Goal: Information Seeking & Learning: Learn about a topic

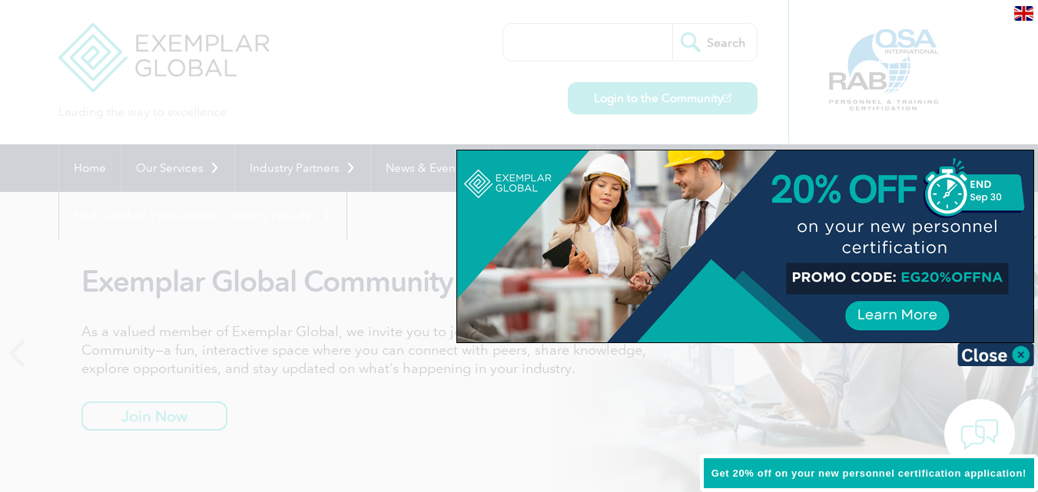
click at [617, 349] on div at bounding box center [519, 246] width 1038 height 492
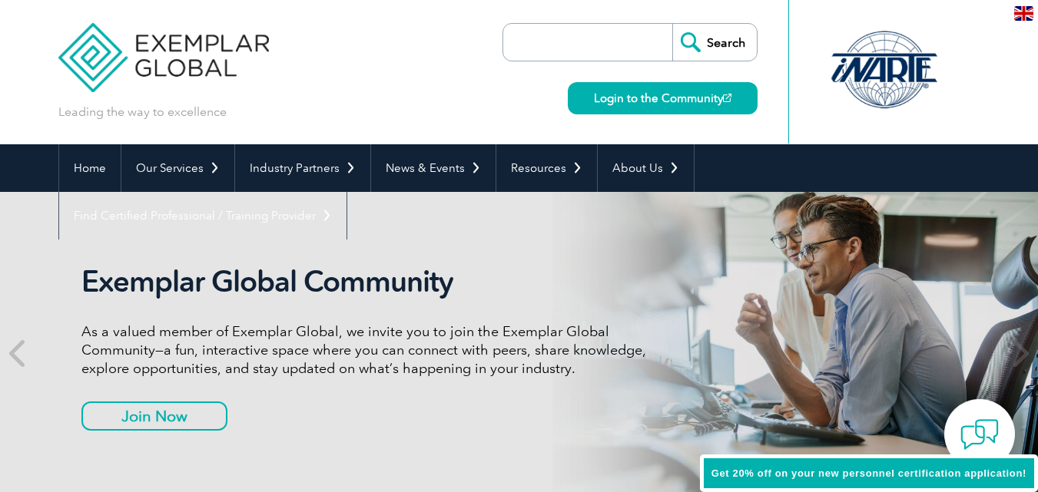
click at [535, 42] on input "search" at bounding box center [591, 42] width 161 height 37
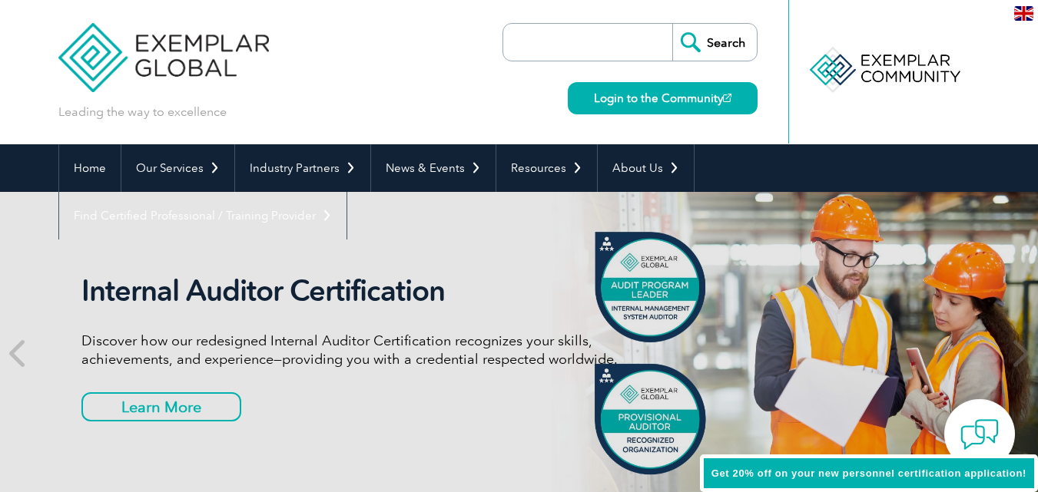
paste input "Certificate Verification”"
type input "Certificate Verification”"
click at [720, 48] on input "Search" at bounding box center [714, 42] width 84 height 37
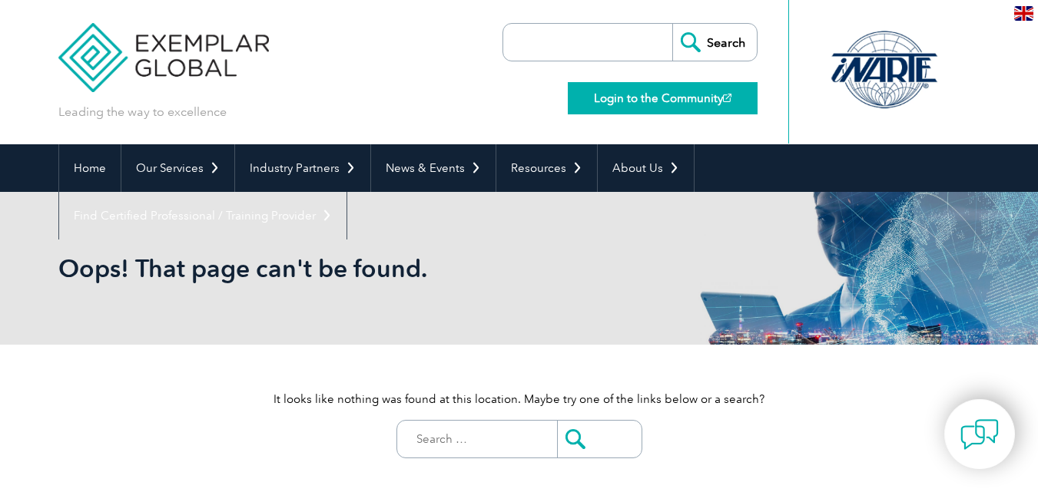
click at [641, 106] on link "Login to the Community" at bounding box center [663, 98] width 190 height 32
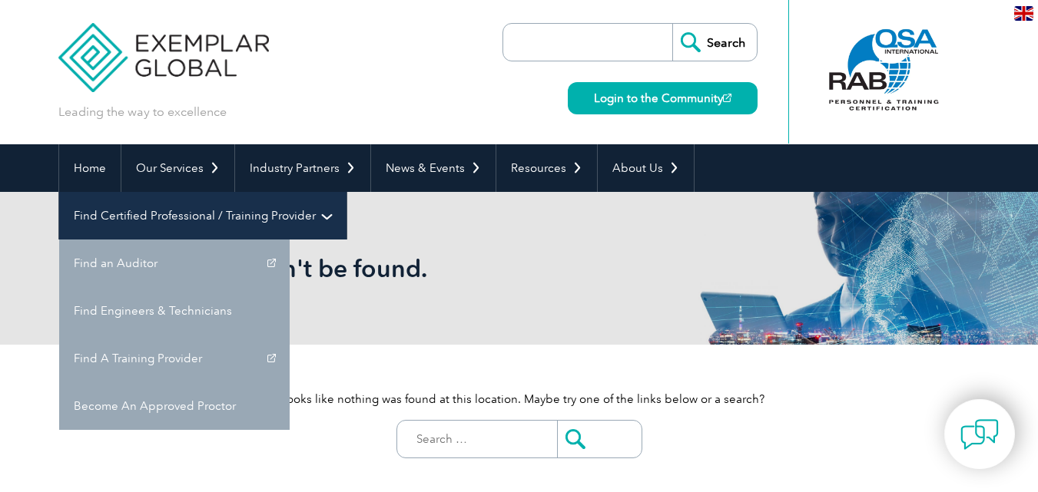
click at [346, 192] on link "Find Certified Professional / Training Provider" at bounding box center [202, 216] width 287 height 48
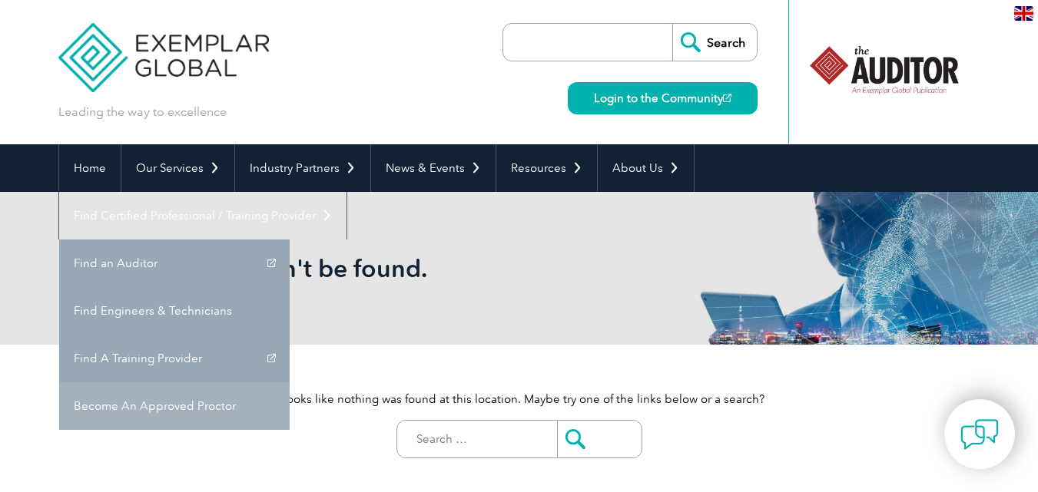
click at [290, 383] on link "Become An Approved Proctor" at bounding box center [174, 407] width 230 height 48
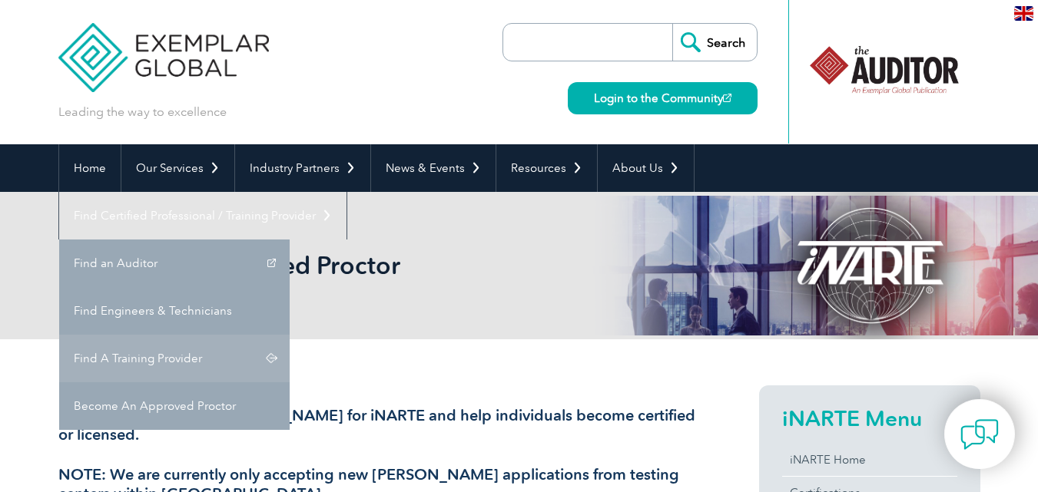
click at [290, 335] on link "Find A Training Provider" at bounding box center [174, 359] width 230 height 48
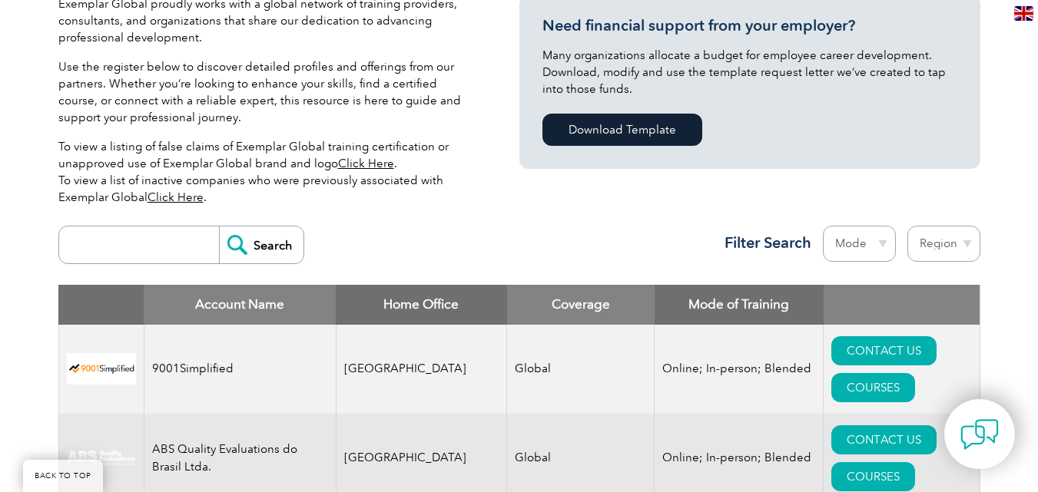
scroll to position [384, 0]
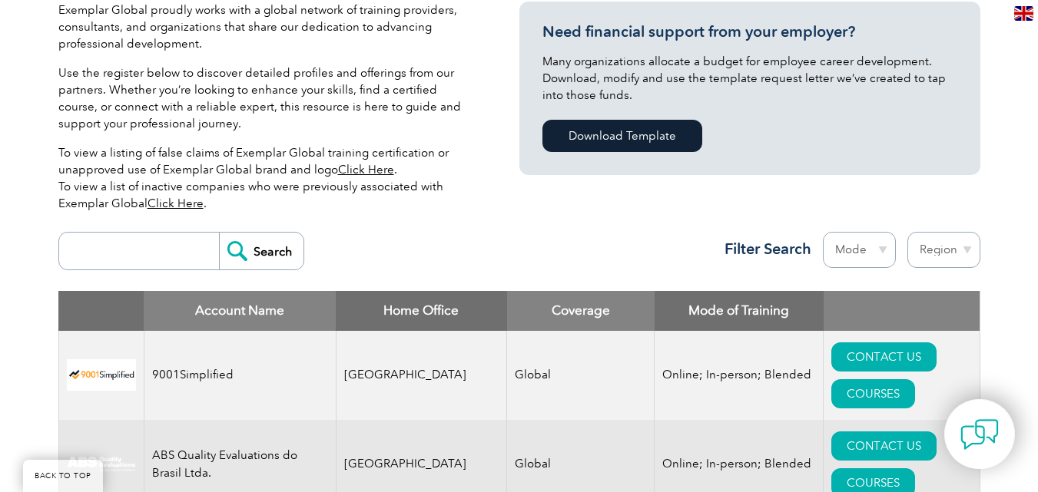
click at [129, 247] on input "search" at bounding box center [143, 251] width 152 height 37
type input "tnv"
click at [257, 257] on input "Search" at bounding box center [261, 251] width 84 height 37
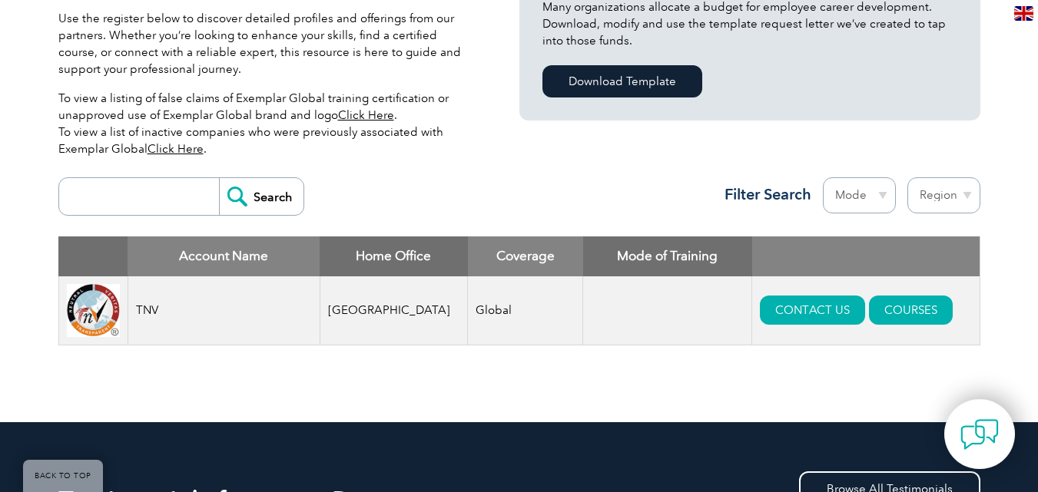
scroll to position [461, 0]
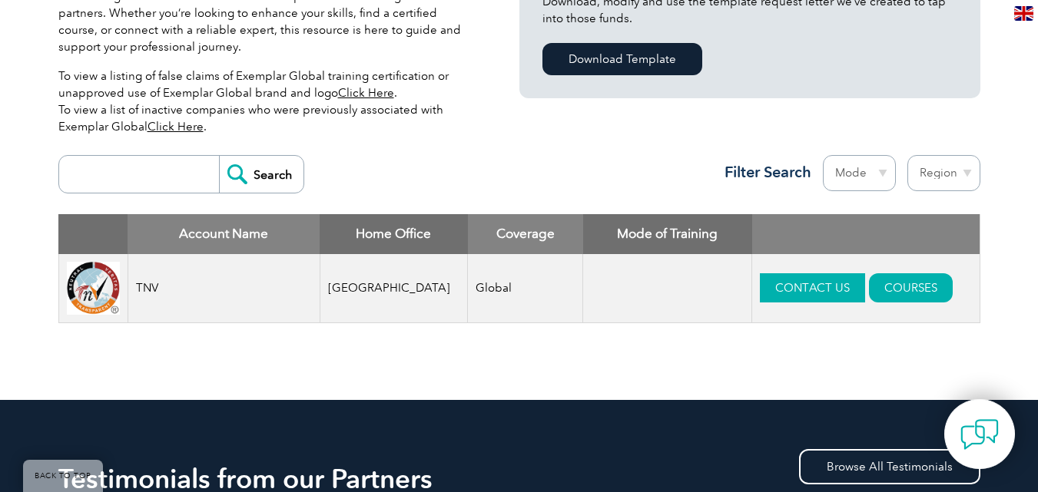
click at [786, 296] on link "CONTACT US" at bounding box center [812, 287] width 105 height 29
click at [114, 180] on input "search" at bounding box center [143, 174] width 152 height 37
type input "qfs"
click at [219, 156] on input "Search" at bounding box center [261, 174] width 84 height 37
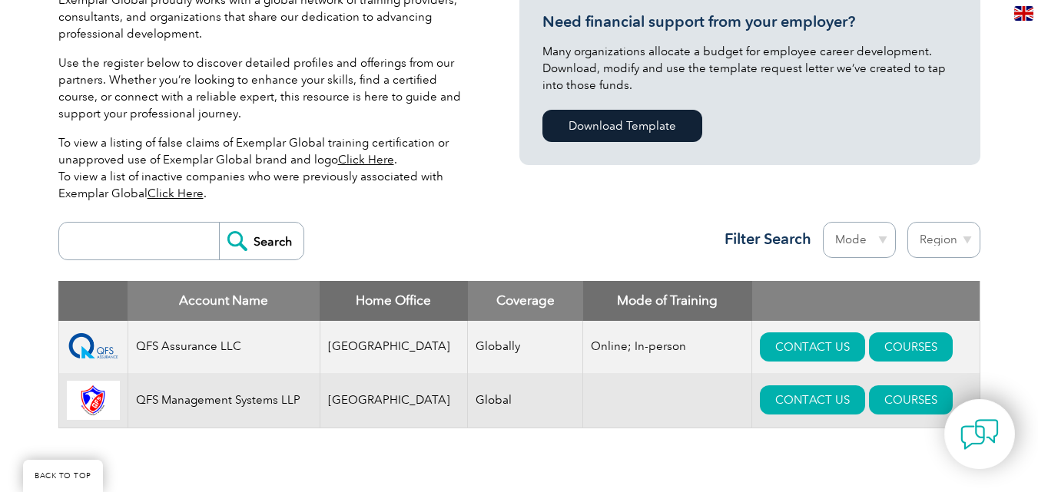
scroll to position [461, 0]
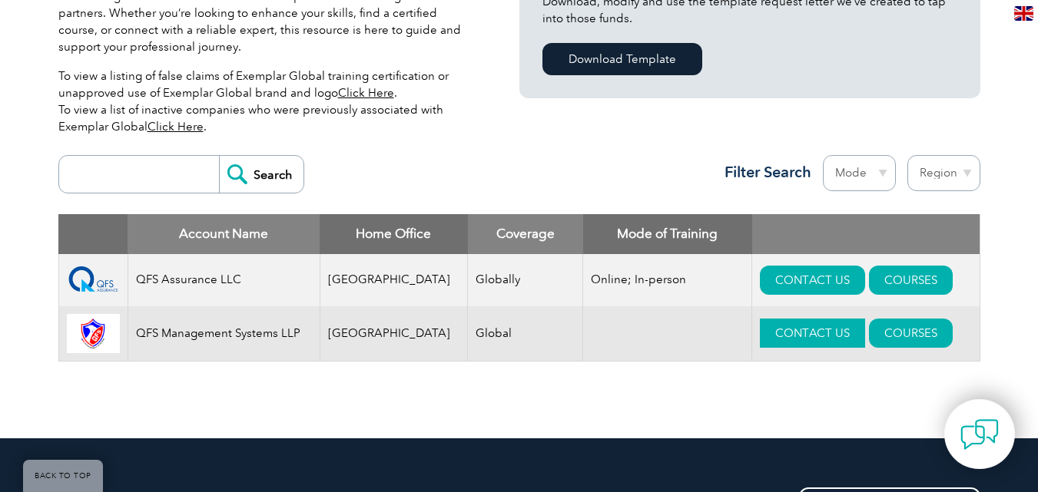
click at [795, 343] on link "CONTACT US" at bounding box center [812, 333] width 105 height 29
click at [112, 177] on input "search" at bounding box center [143, 174] width 152 height 37
type input "imech"
click at [219, 156] on input "Search" at bounding box center [261, 174] width 84 height 37
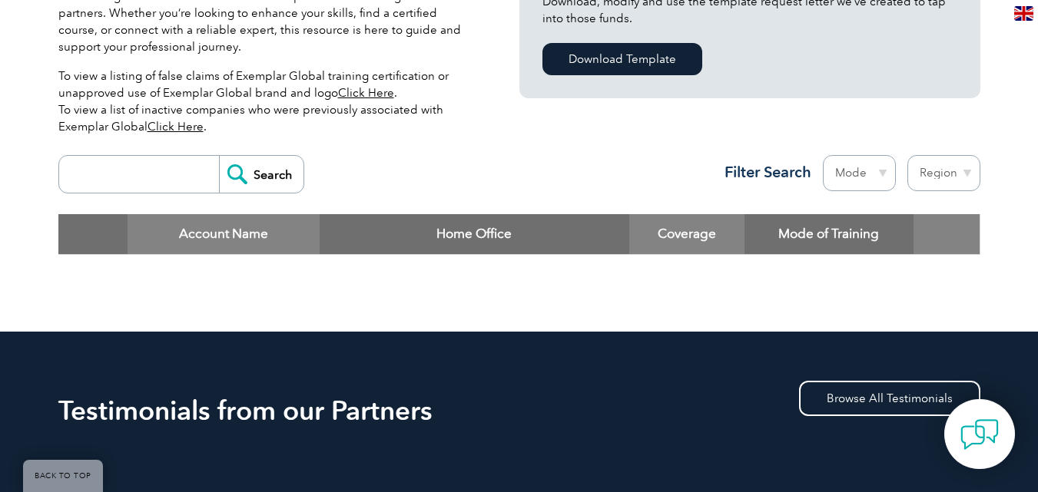
scroll to position [384, 0]
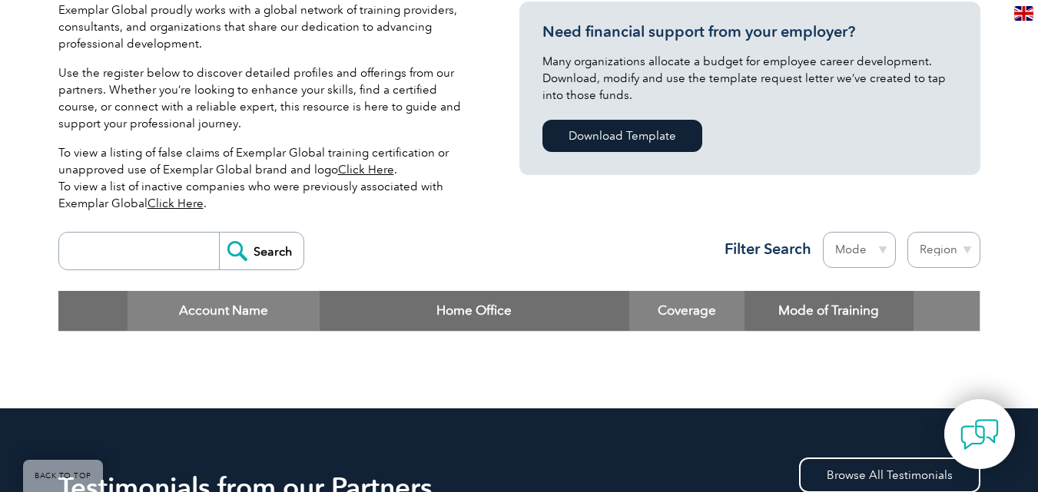
click at [107, 247] on input "search" at bounding box center [143, 251] width 152 height 37
type input "tnv"
click at [258, 259] on input "Search" at bounding box center [261, 251] width 84 height 37
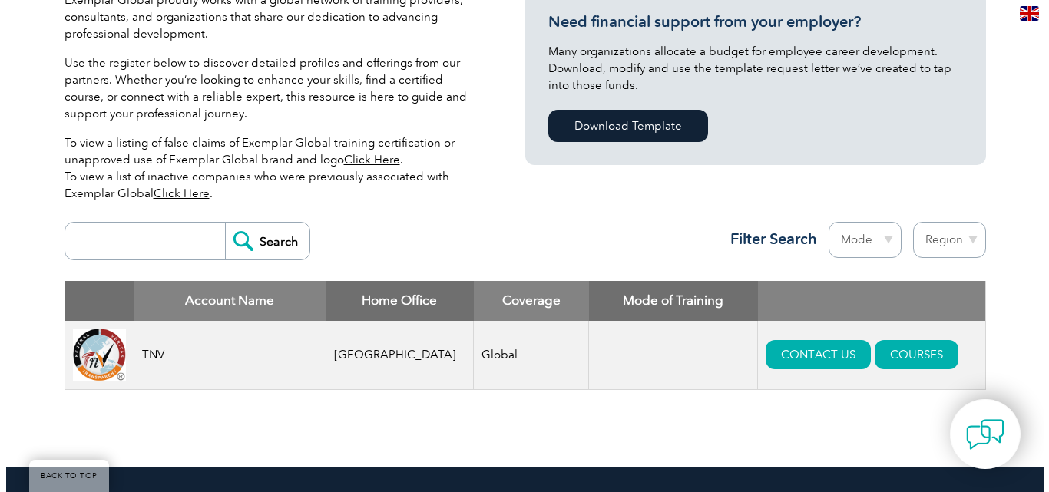
scroll to position [461, 0]
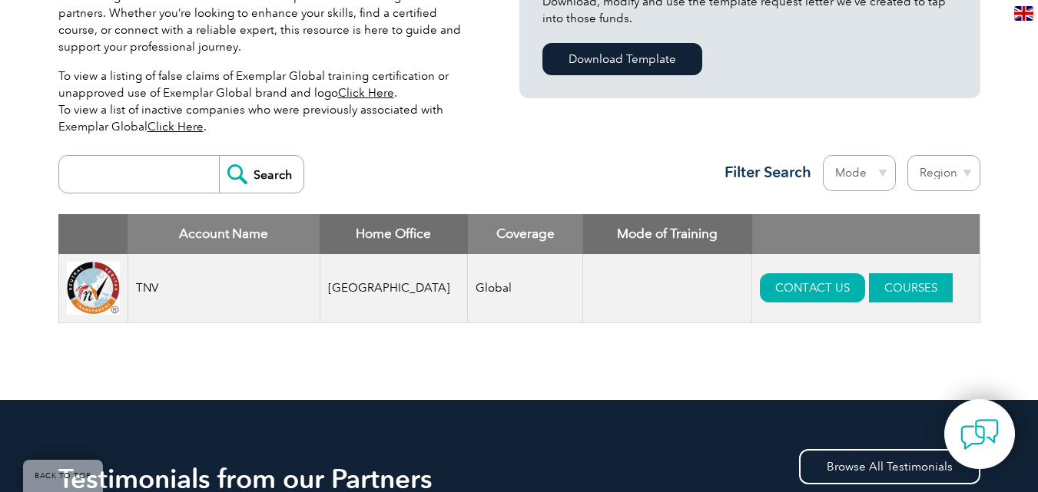
click at [869, 277] on link "COURSES" at bounding box center [911, 287] width 84 height 29
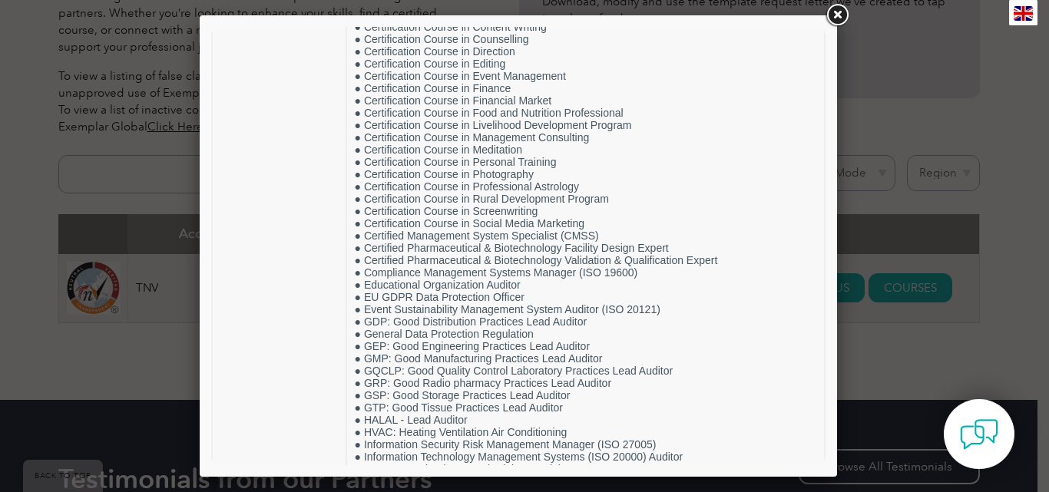
scroll to position [0, 0]
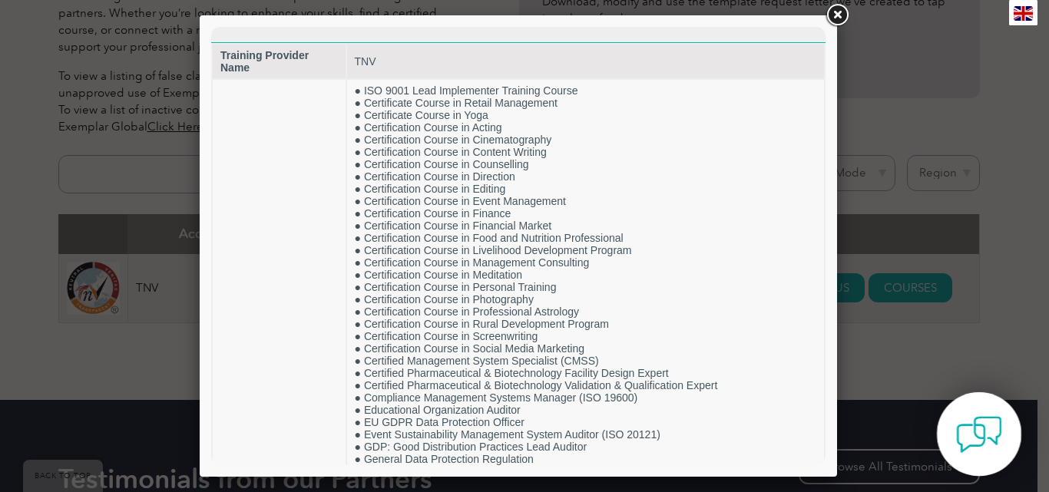
click at [996, 445] on img at bounding box center [979, 435] width 46 height 46
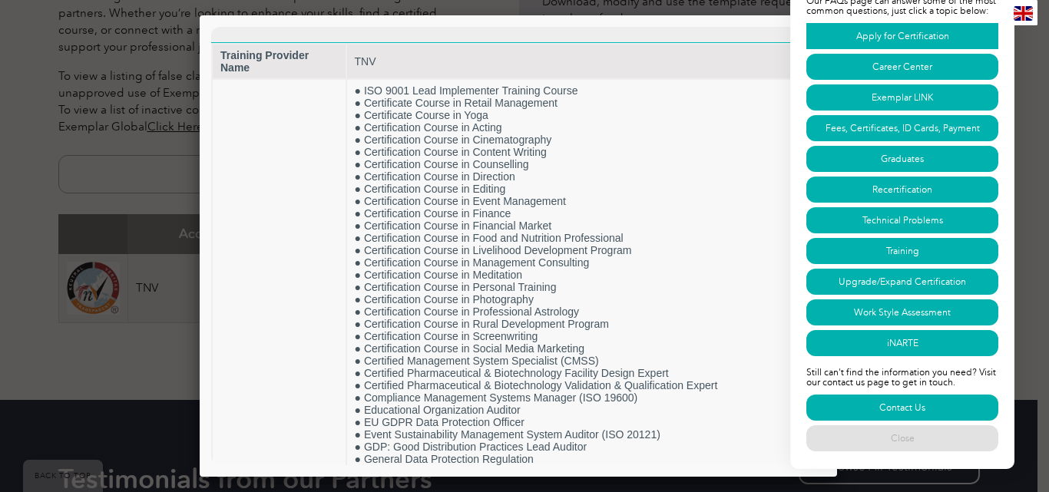
click at [908, 37] on link "Apply for Certification" at bounding box center [902, 36] width 192 height 26
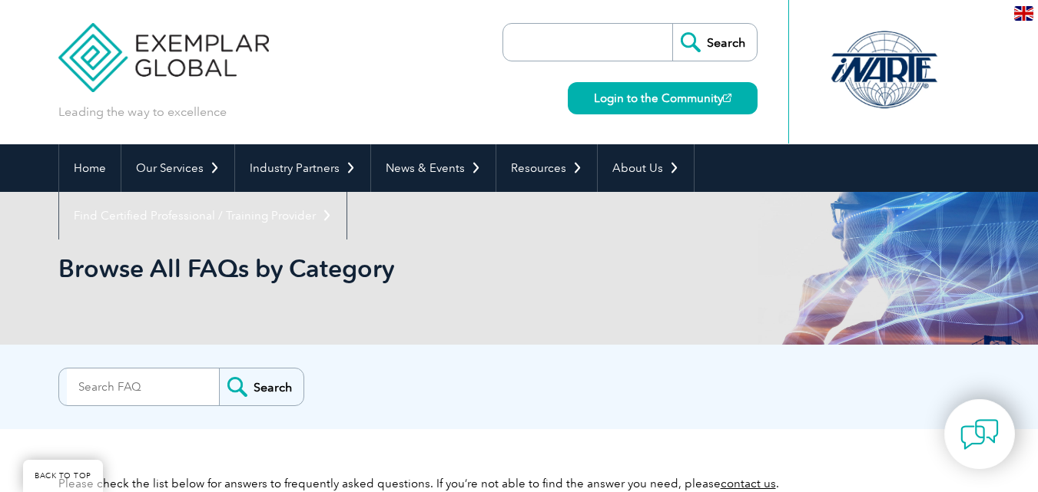
scroll to position [883, 0]
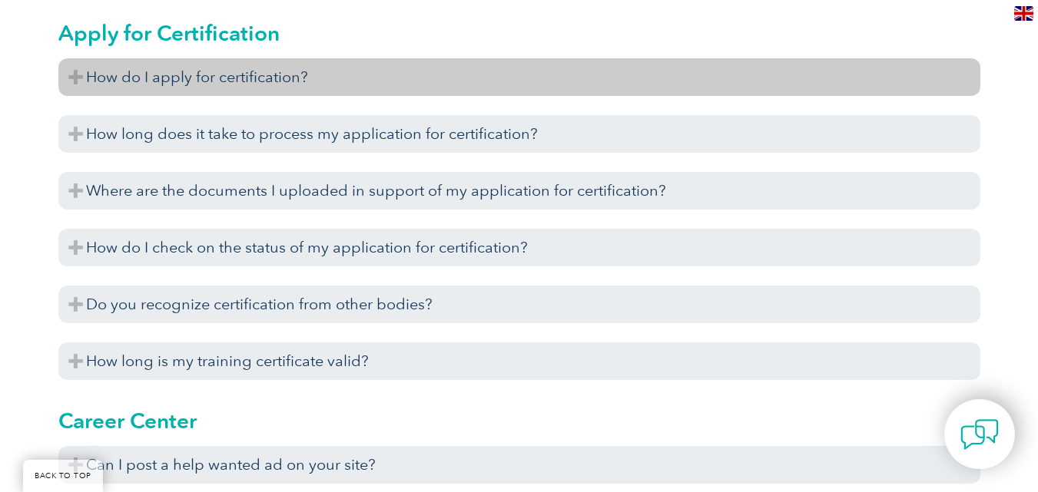
click at [74, 75] on h3 "How do I apply for certification?" at bounding box center [519, 77] width 922 height 38
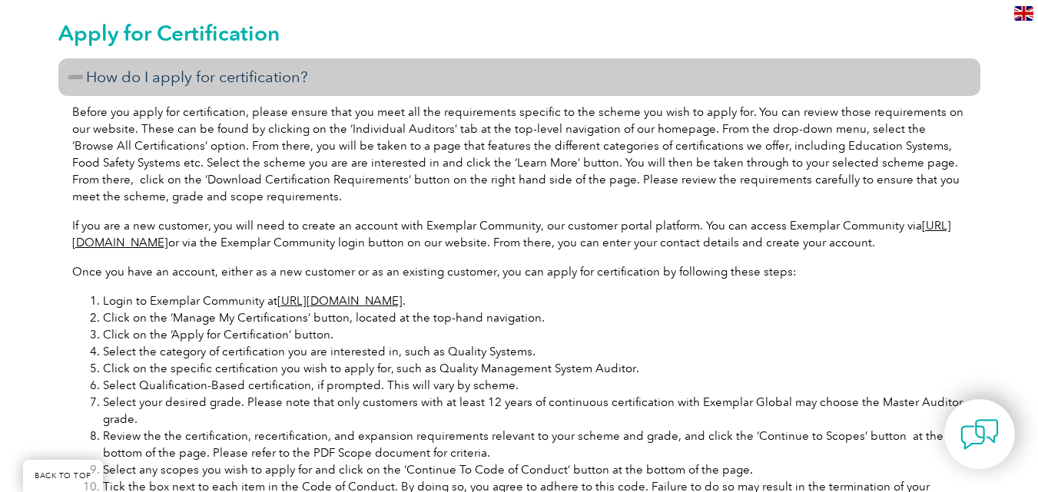
click at [78, 75] on h3 "How do I apply for certification?" at bounding box center [519, 77] width 922 height 38
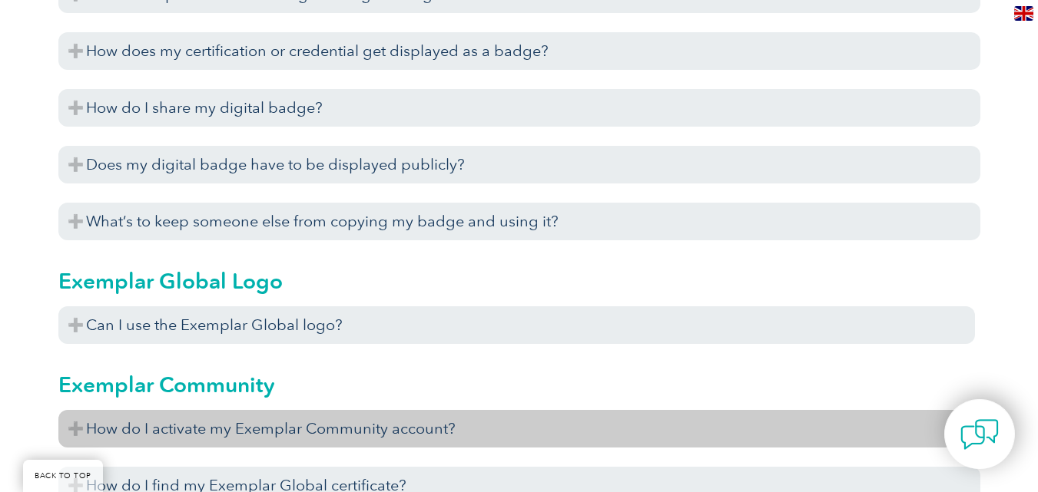
scroll to position [1727, 0]
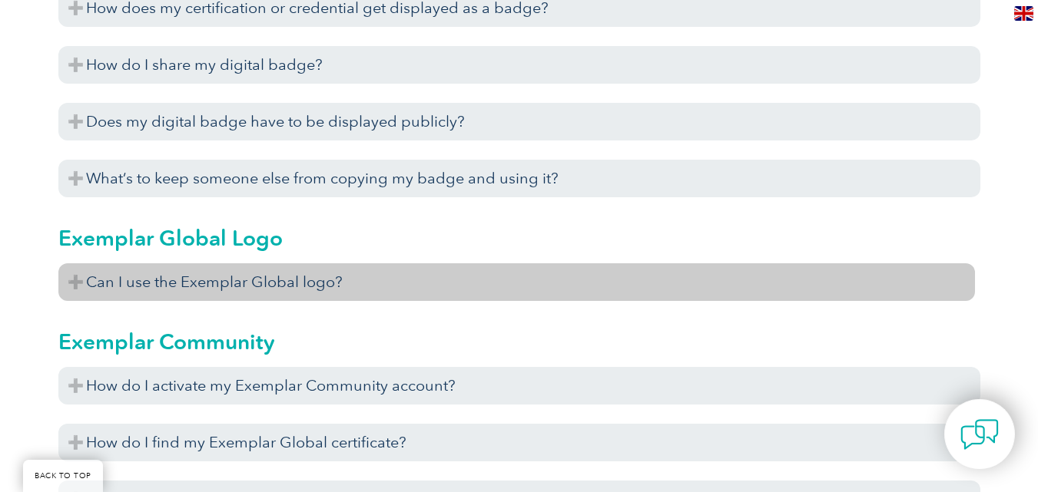
click at [82, 277] on h3 "Can I use the Exemplar Global logo?" at bounding box center [516, 282] width 916 height 38
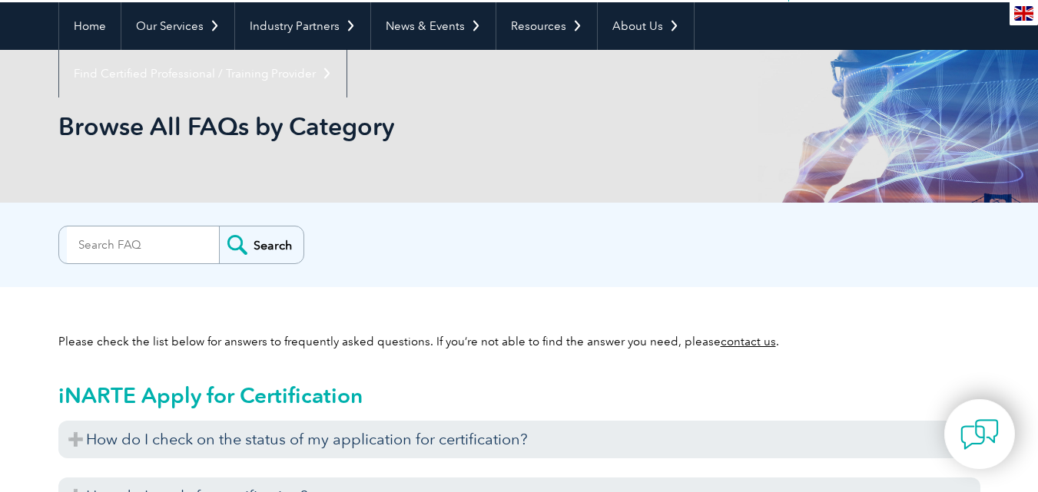
scroll to position [154, 0]
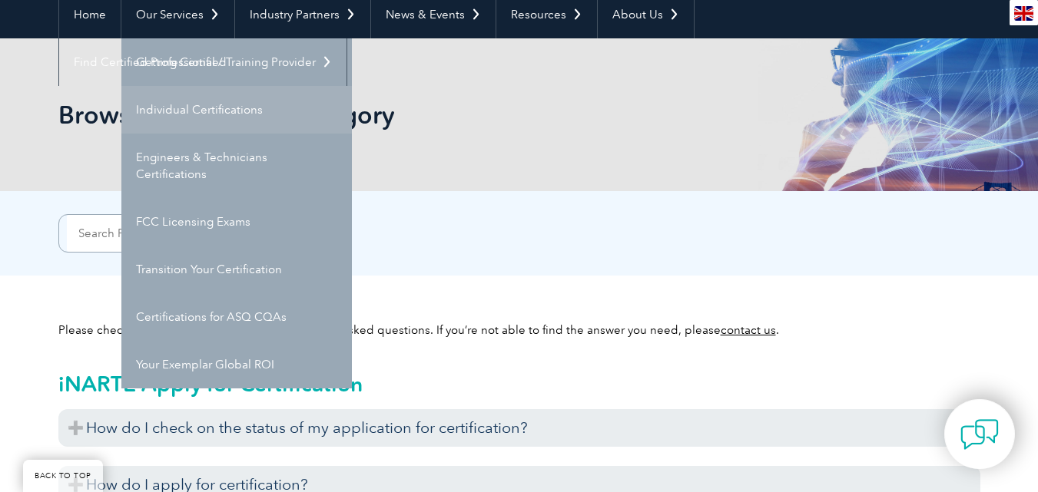
click at [185, 121] on link "Individual Certifications" at bounding box center [236, 110] width 230 height 48
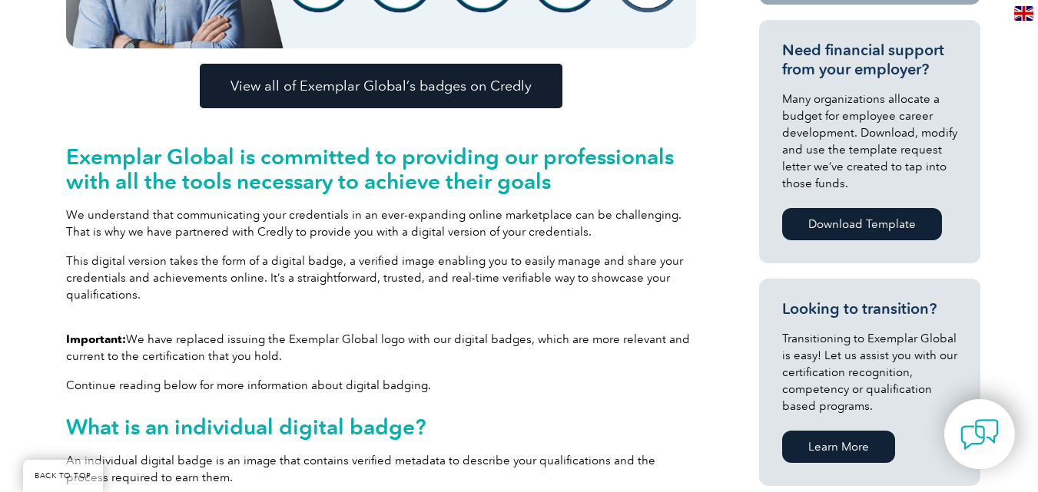
scroll to position [614, 0]
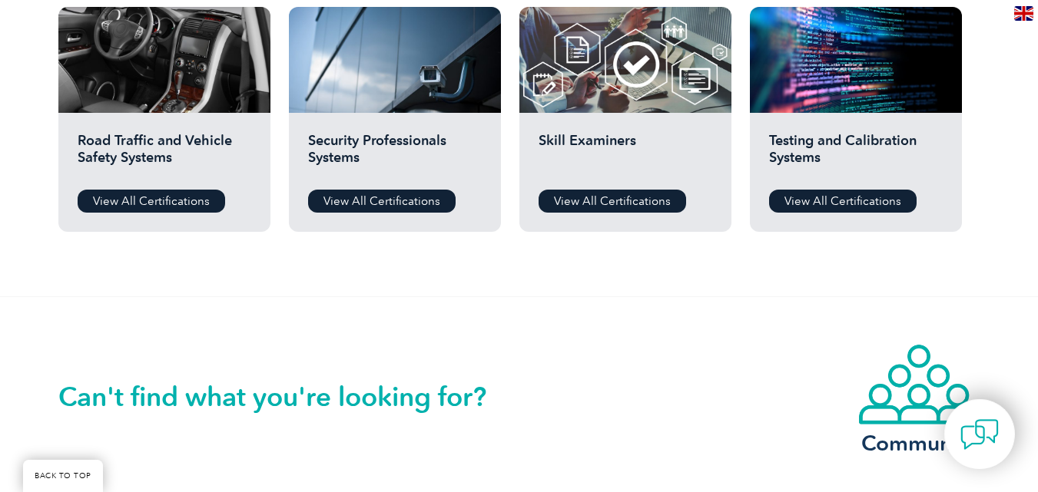
scroll to position [1229, 0]
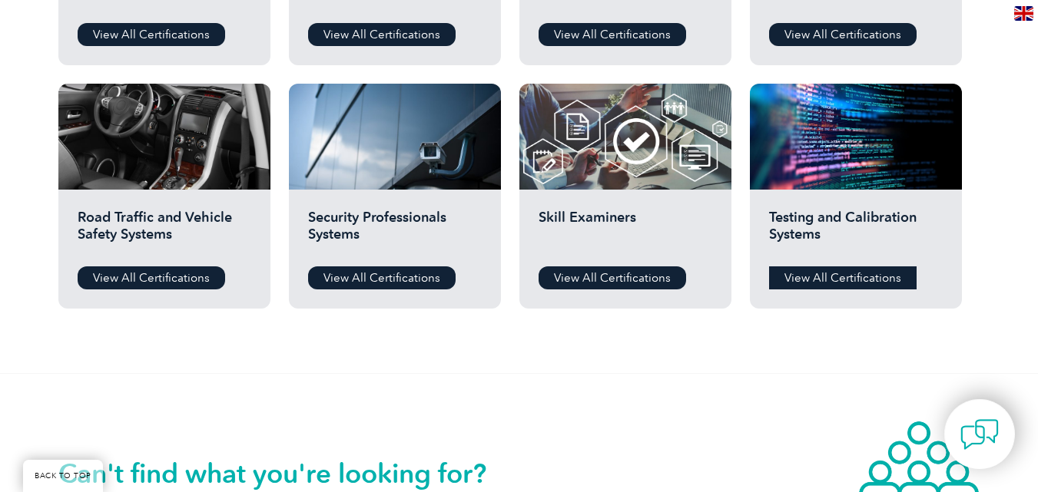
click at [830, 283] on link "View All Certifications" at bounding box center [842, 278] width 147 height 23
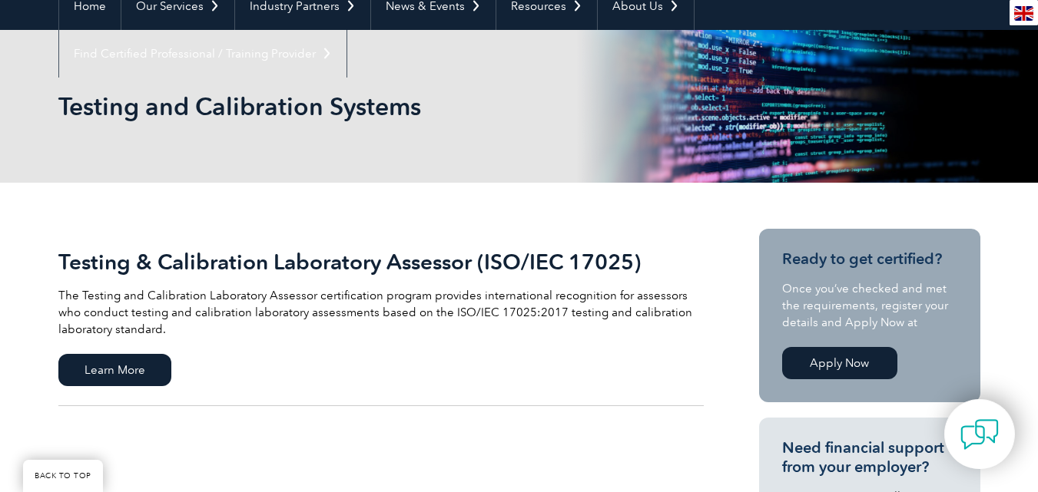
scroll to position [154, 0]
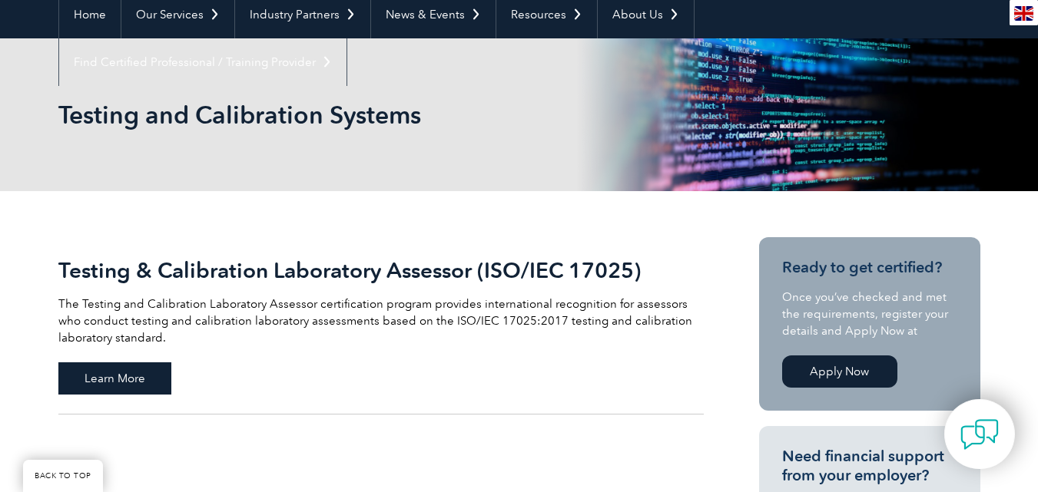
click at [84, 379] on span "Learn More" at bounding box center [114, 379] width 113 height 32
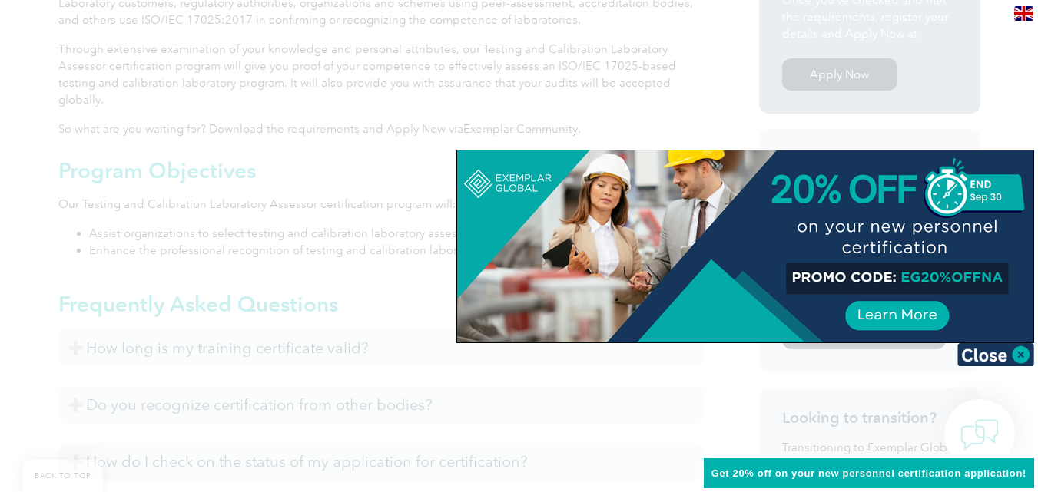
scroll to position [614, 0]
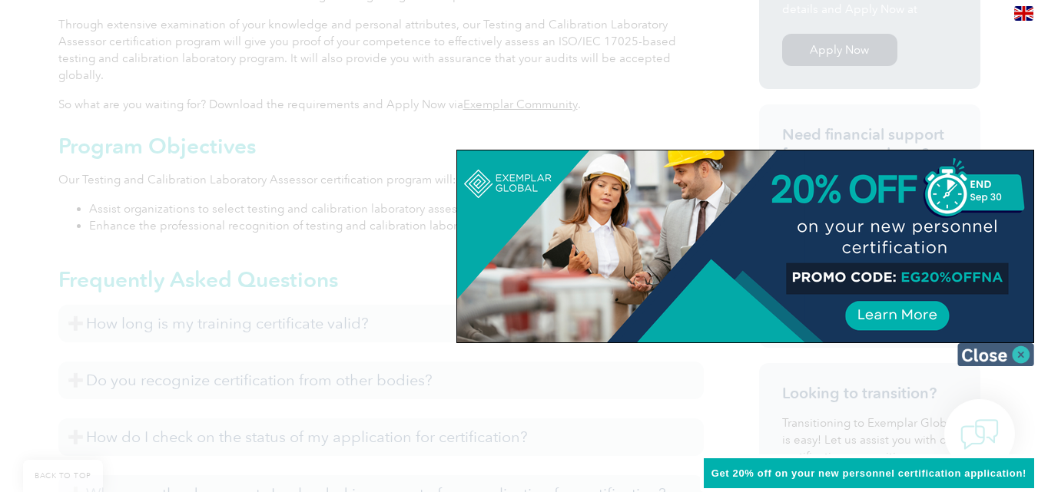
click at [1018, 357] on img at bounding box center [995, 354] width 77 height 23
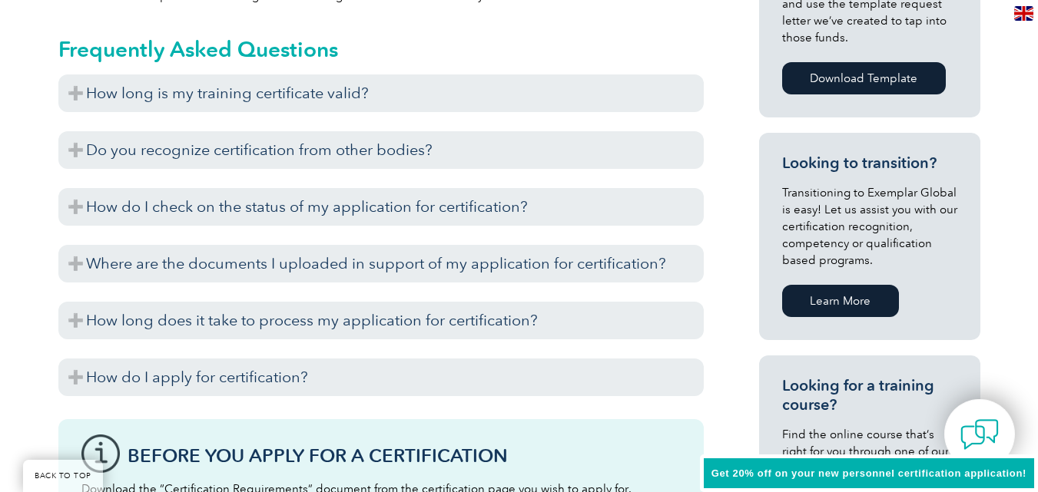
scroll to position [922, 0]
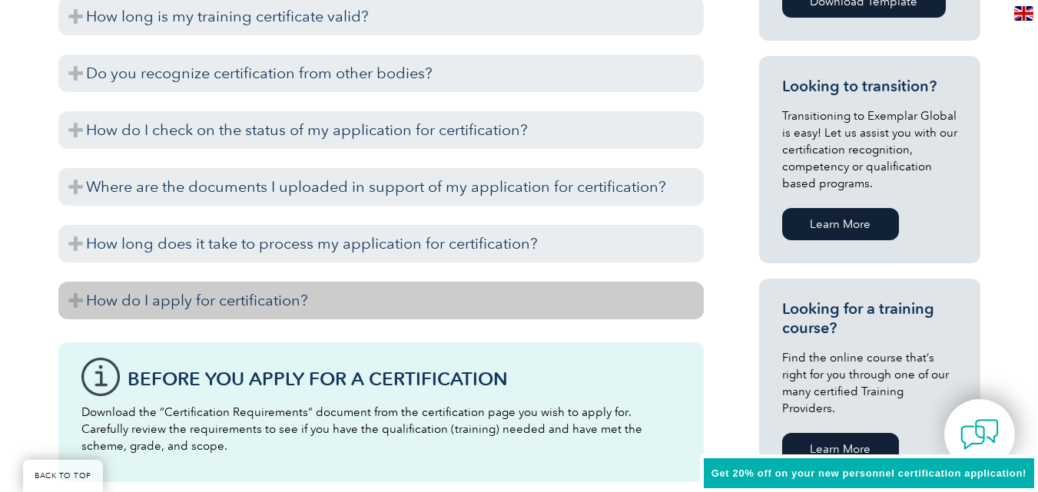
click at [77, 287] on h3 "How do I apply for certification?" at bounding box center [380, 301] width 645 height 38
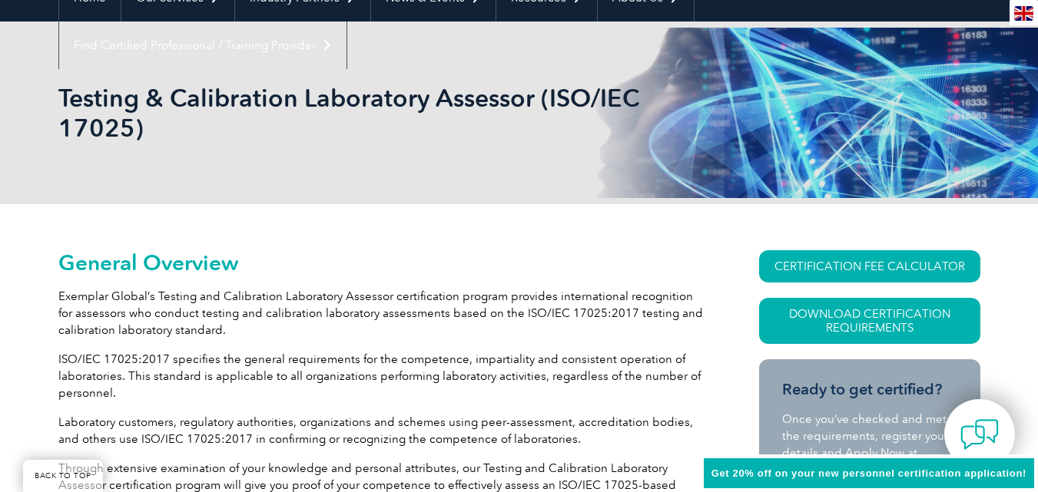
scroll to position [0, 0]
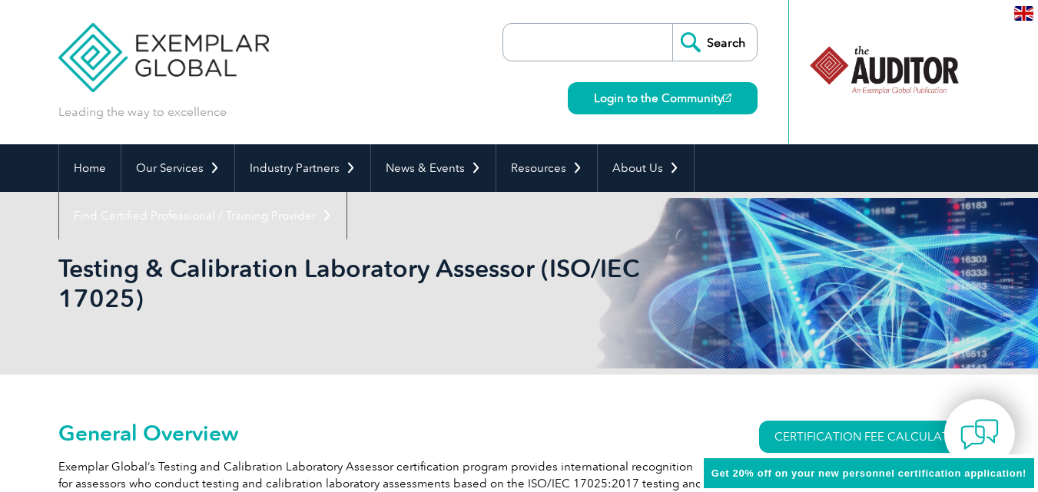
click at [604, 57] on input "search" at bounding box center [591, 42] width 161 height 37
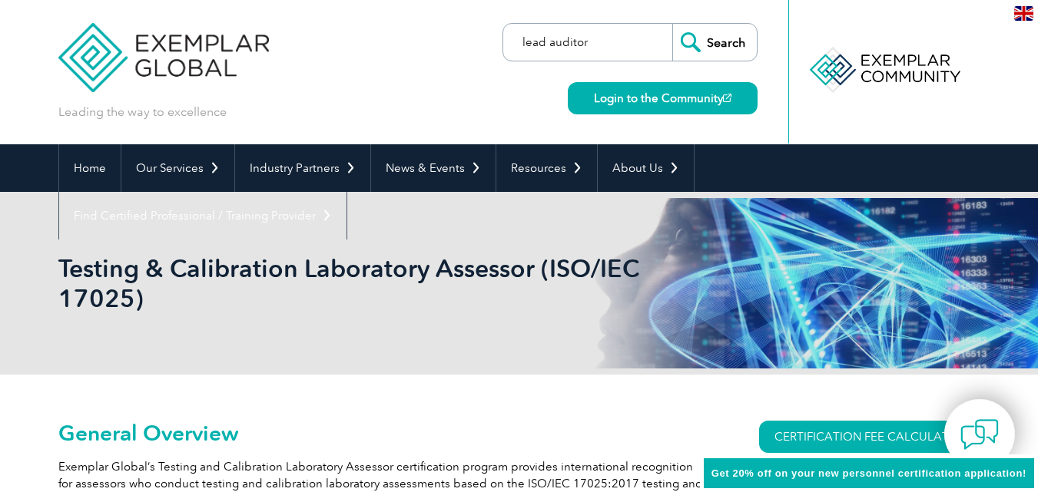
type input "lead auditor"
click at [672, 24] on input "Search" at bounding box center [714, 42] width 84 height 37
